Goal: Transaction & Acquisition: Download file/media

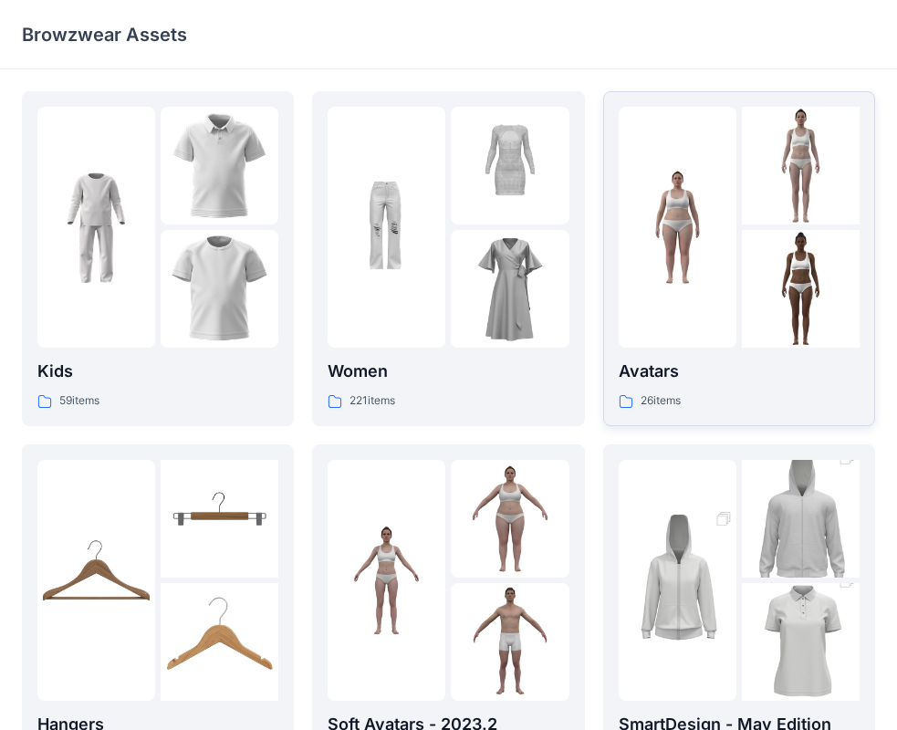
click at [733, 270] on img at bounding box center [678, 228] width 118 height 118
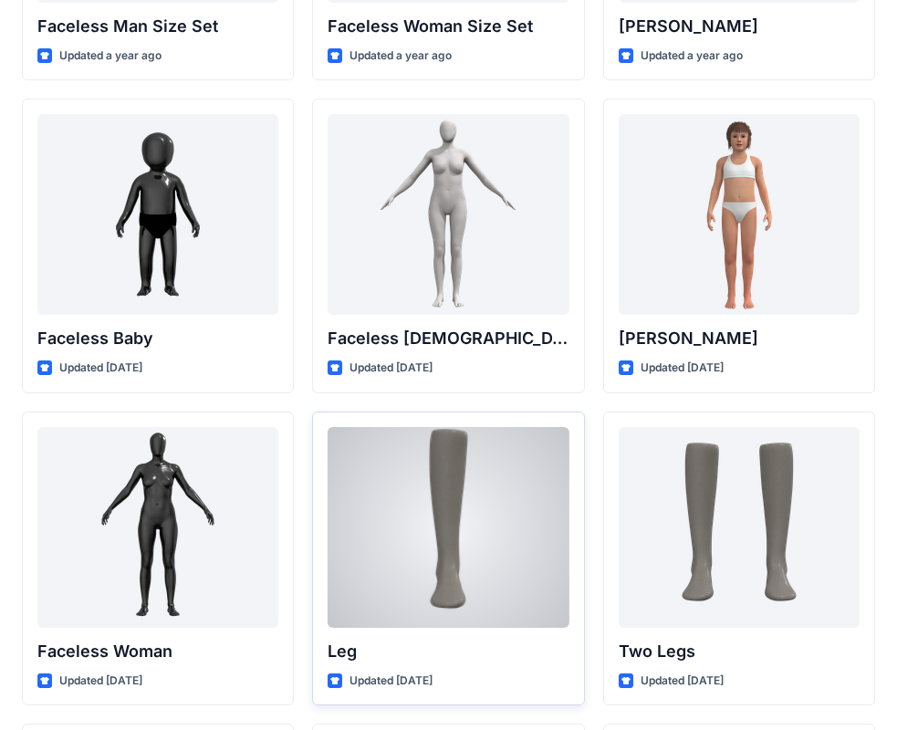
scroll to position [1228, 0]
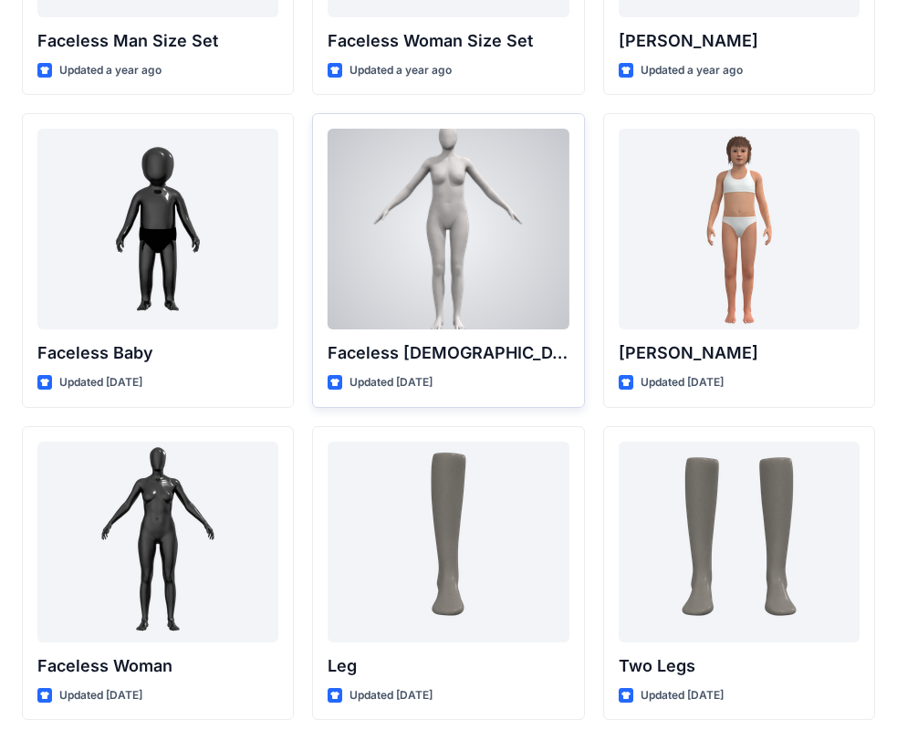
click at [468, 256] on div at bounding box center [448, 229] width 241 height 201
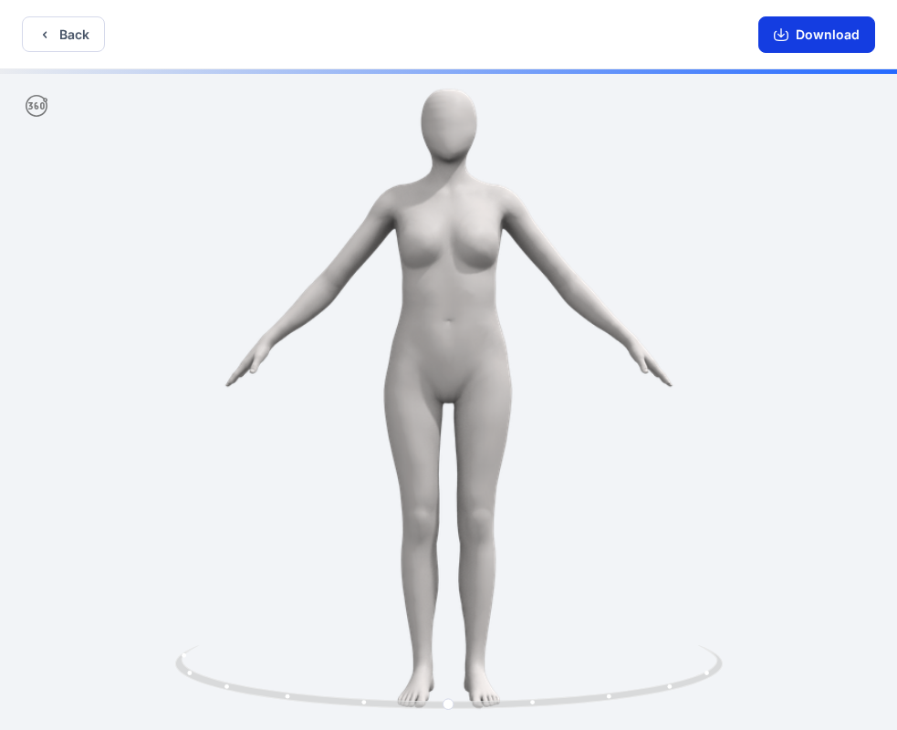
click at [805, 40] on button "Download" at bounding box center [816, 34] width 117 height 37
click at [796, 37] on button "Download" at bounding box center [816, 34] width 117 height 37
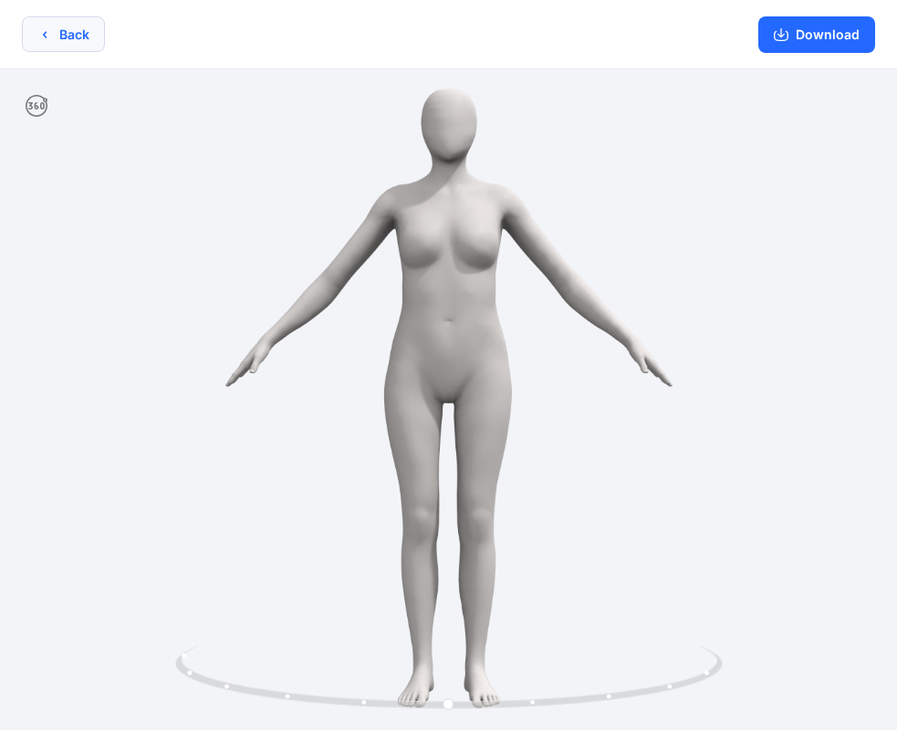
click at [53, 38] on button "Back" at bounding box center [63, 34] width 83 height 36
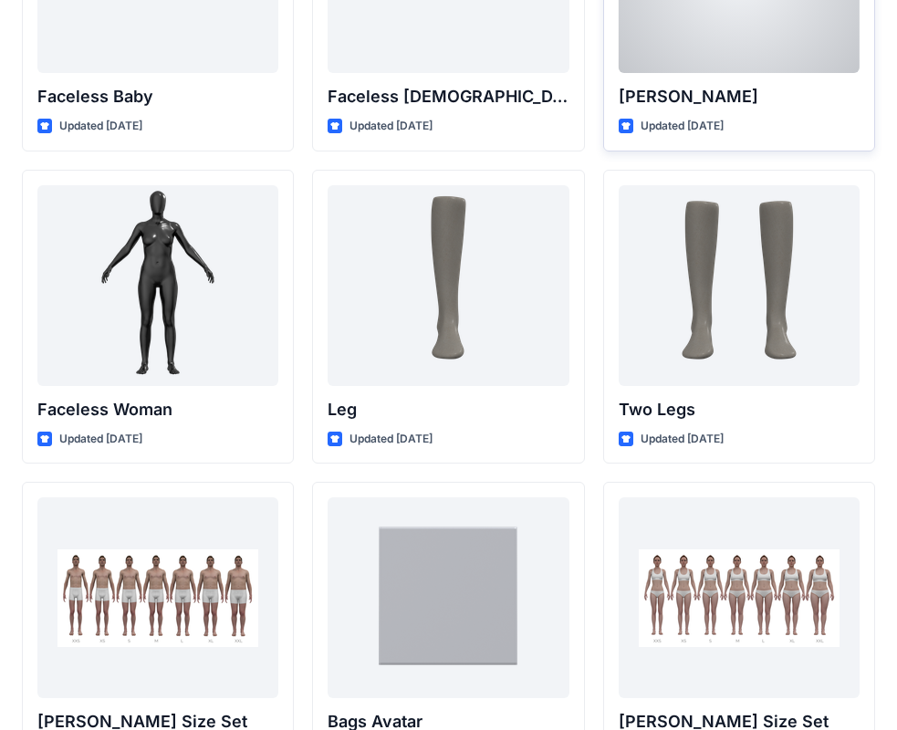
scroll to position [1502, 0]
